Goal: Transaction & Acquisition: Purchase product/service

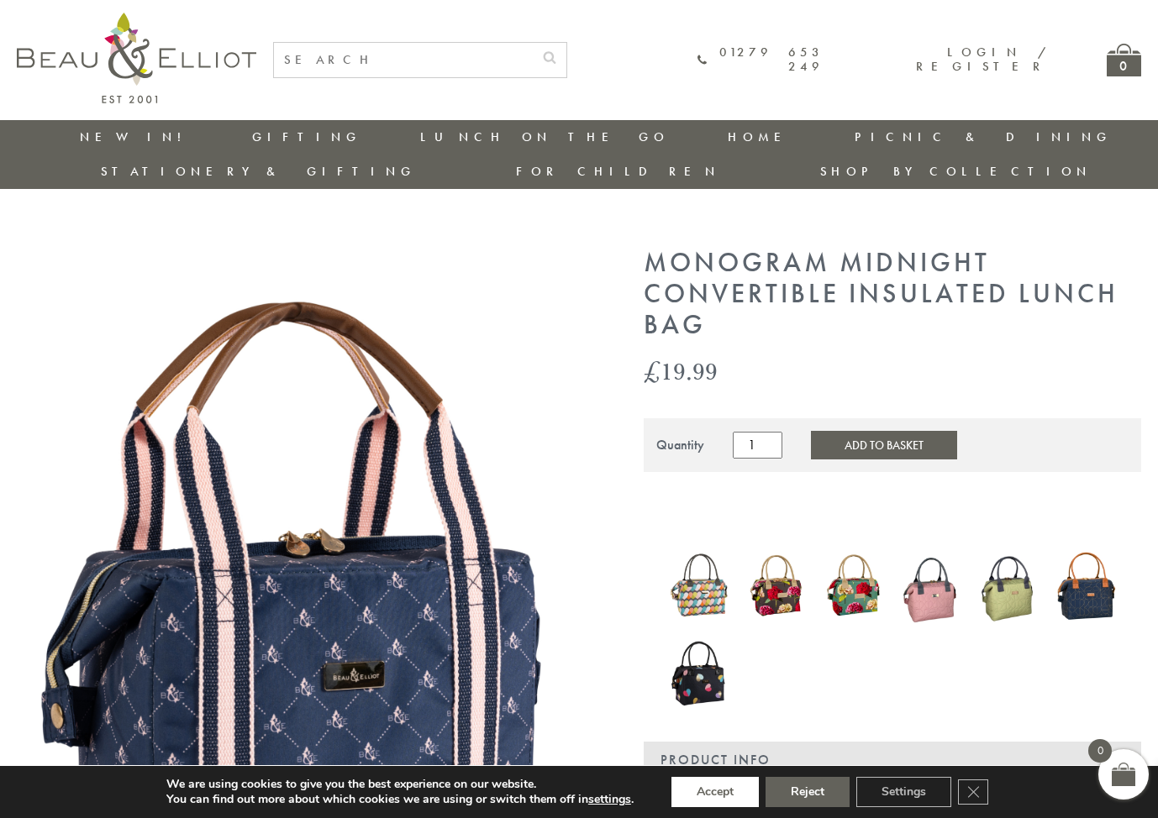
click at [716, 792] on button "Accept" at bounding box center [714, 792] width 87 height 30
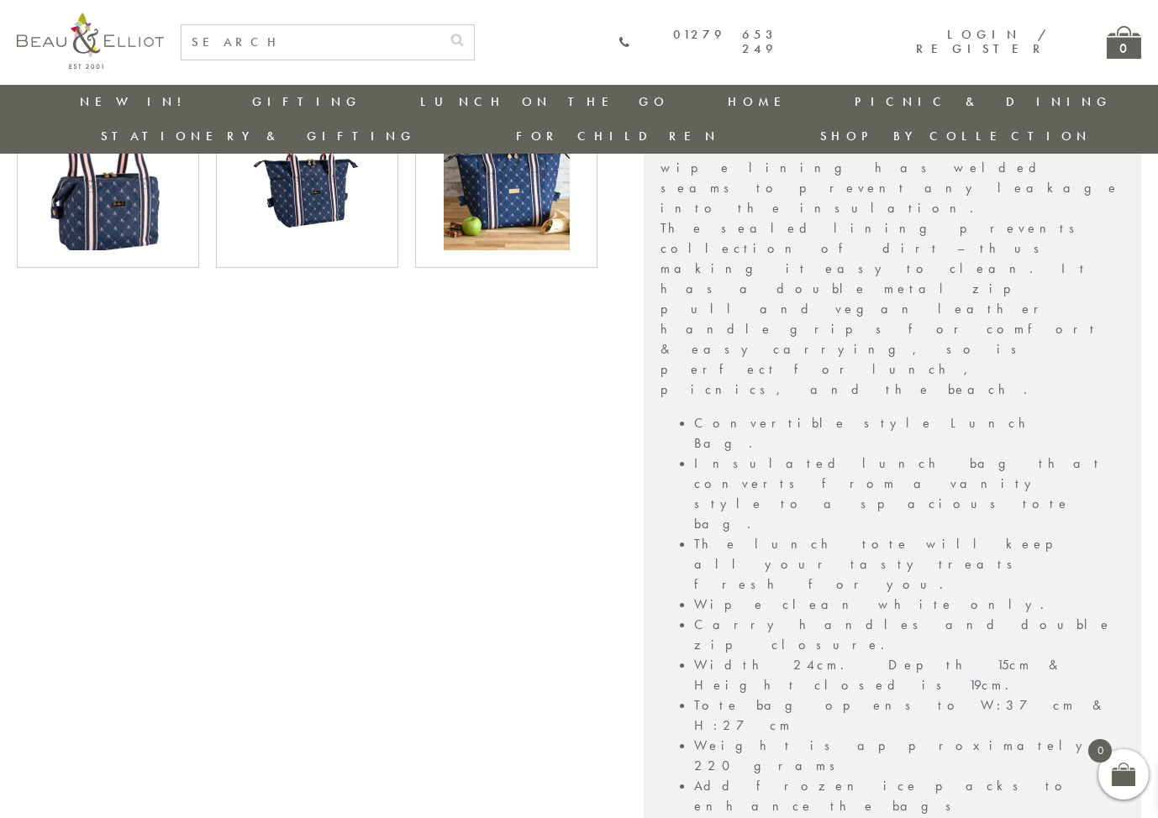
scroll to position [831, 0]
